Goal: Find specific page/section: Find specific page/section

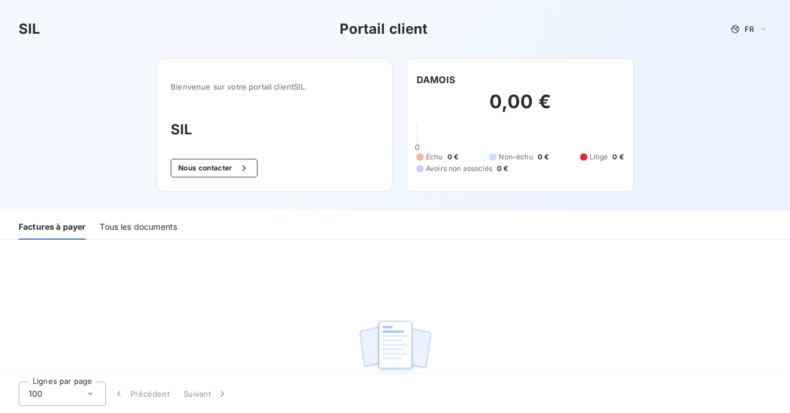
click at [155, 223] on div "Tous les documents" at bounding box center [138, 227] width 77 height 24
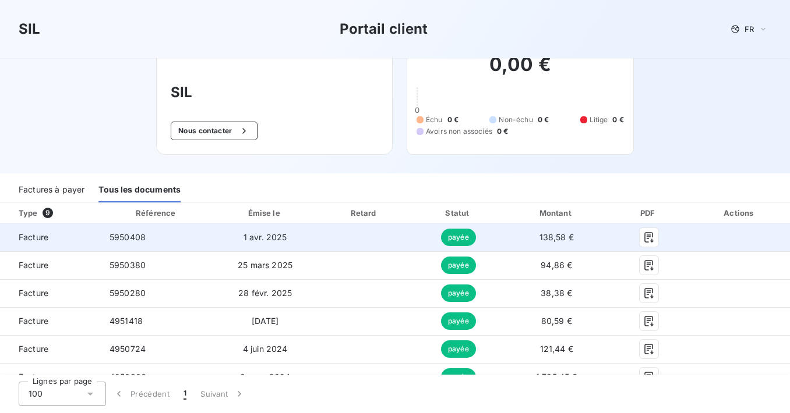
scroll to position [58, 0]
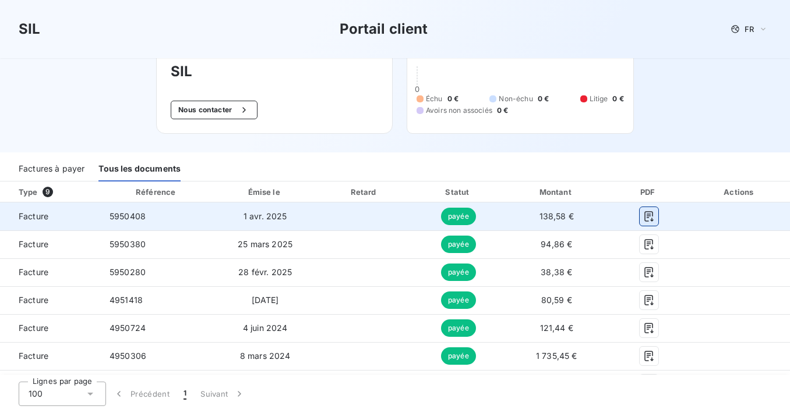
click at [647, 211] on button "button" at bounding box center [648, 216] width 19 height 19
